Goal: Check status: Check status

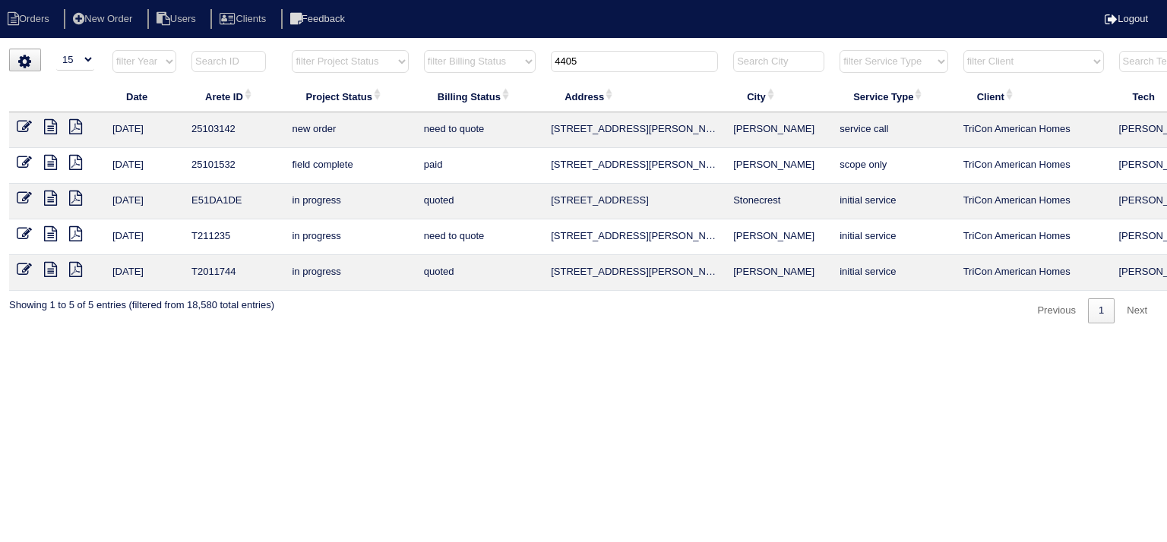
select select "15"
drag, startPoint x: 612, startPoint y: 64, endPoint x: 486, endPoint y: 62, distance: 126.1
click at [486, 62] on tr "filter Year -- Any Year -- 2025 2024 2023 2022 2021 2020 2019 filter Project St…" at bounding box center [667, 64] width 1317 height 31
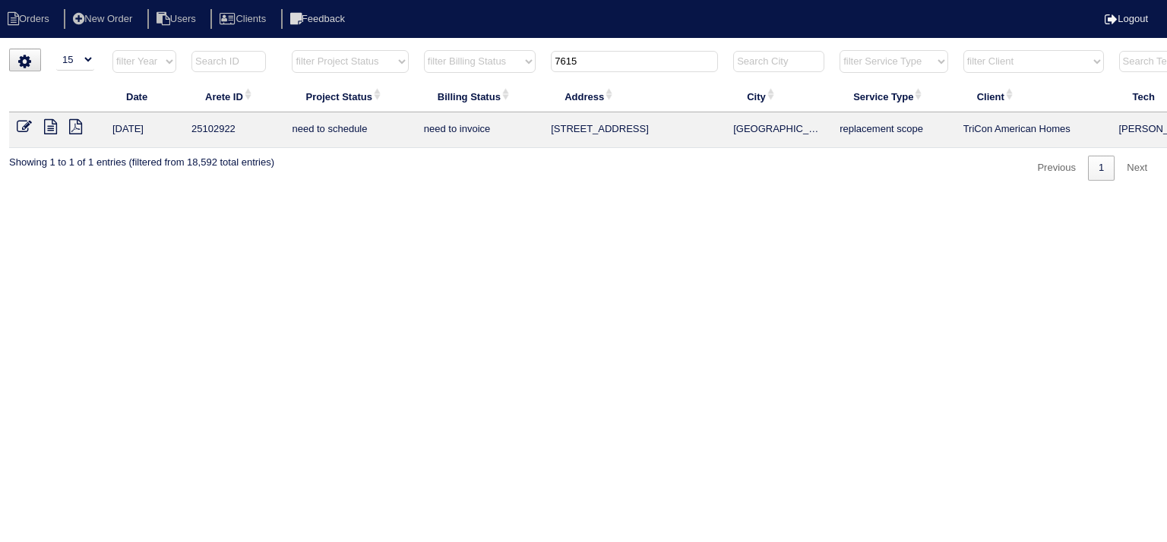
type input "7615"
click at [55, 131] on icon at bounding box center [50, 126] width 13 height 15
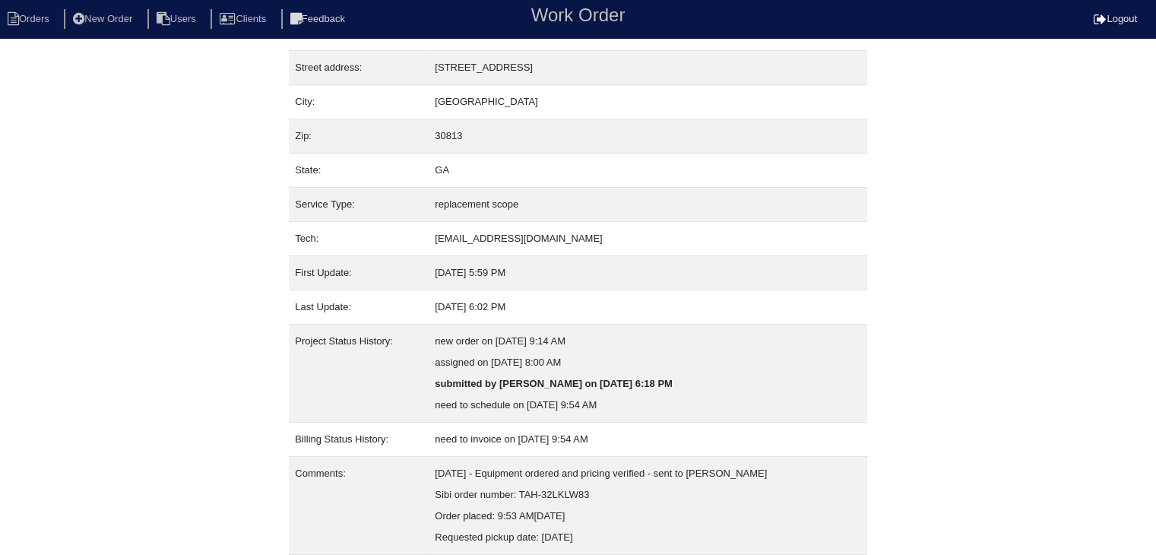
scroll to position [115, 0]
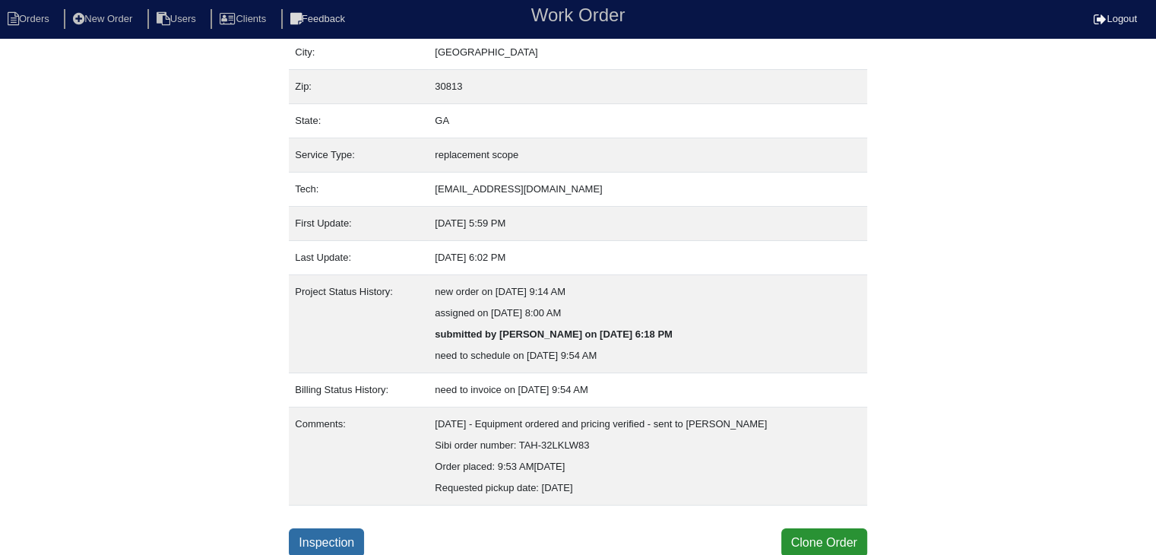
click at [336, 532] on link "Inspection" at bounding box center [326, 542] width 75 height 29
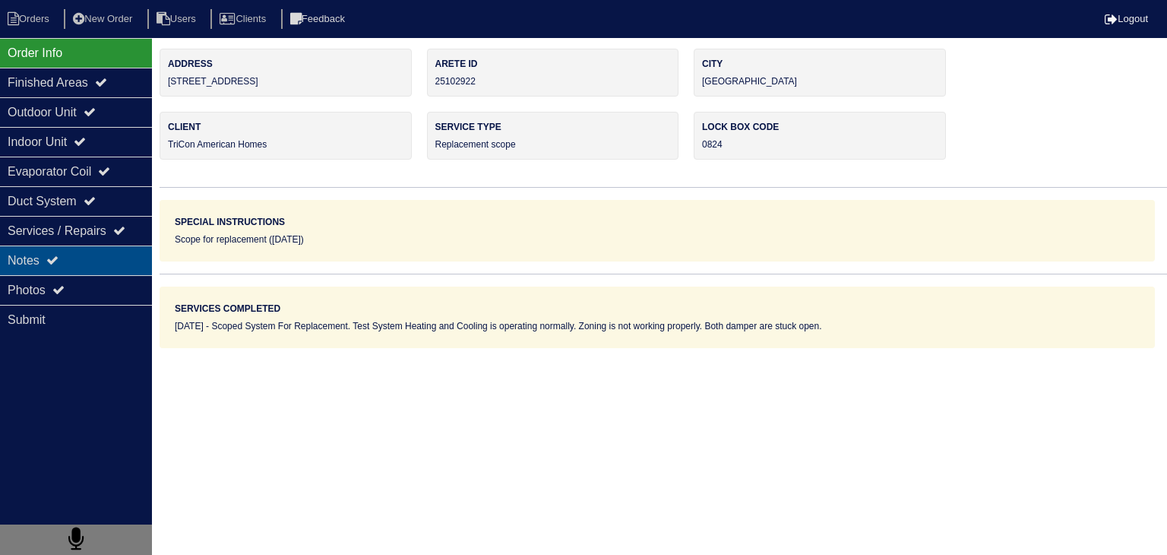
click at [106, 252] on div "Notes" at bounding box center [76, 260] width 152 height 30
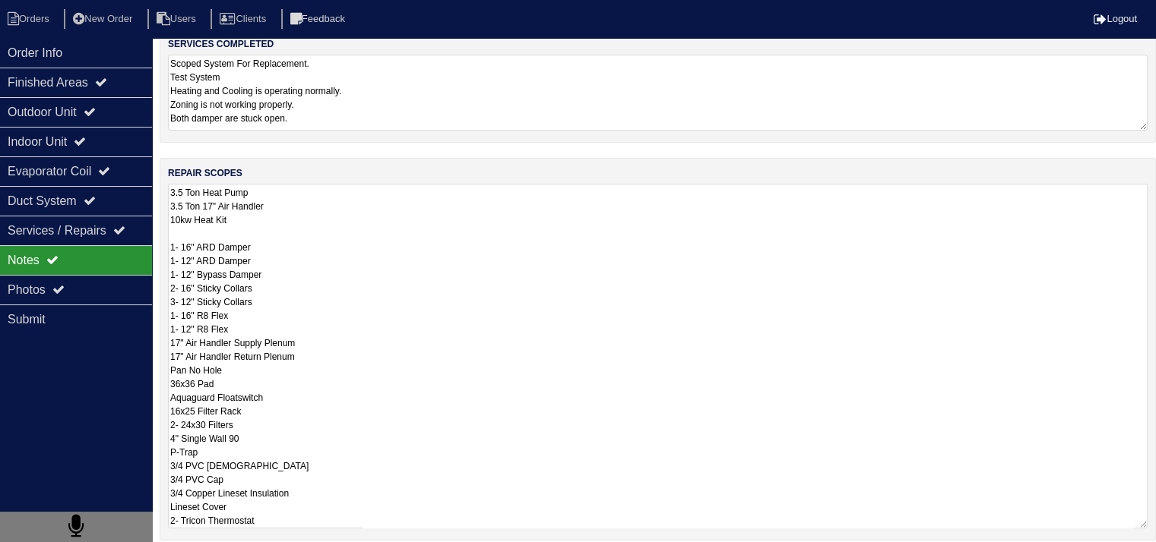
scroll to position [289, 0]
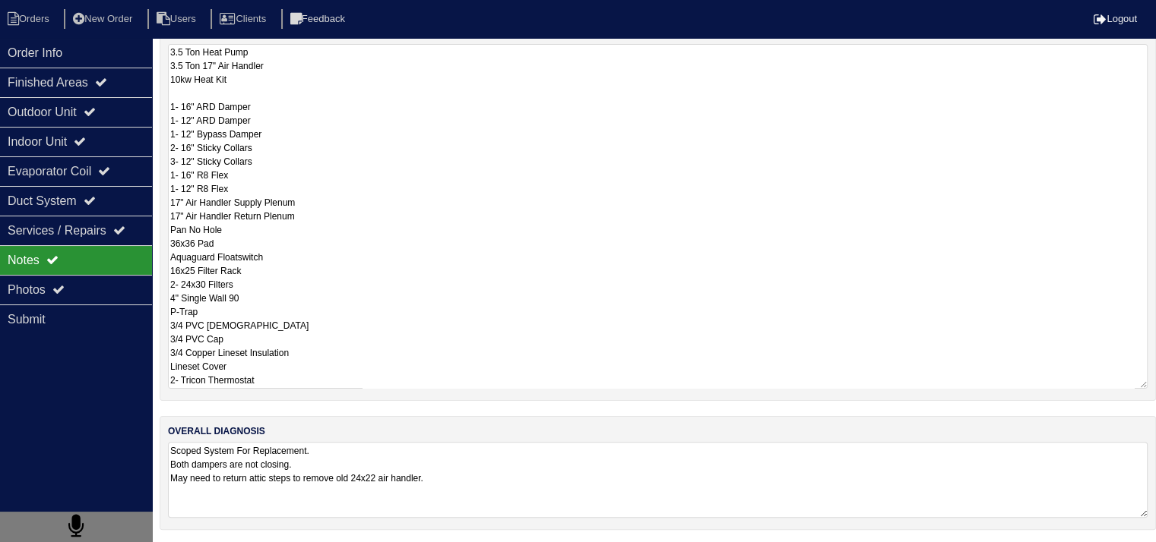
drag, startPoint x: 172, startPoint y: 339, endPoint x: 356, endPoint y: 578, distance: 301.8
click at [356, 545] on html "Orders New Order Users Clients Feedback Logout Orders New Order Users Clients M…" at bounding box center [578, 128] width 1156 height 834
